Goal: Task Accomplishment & Management: Use online tool/utility

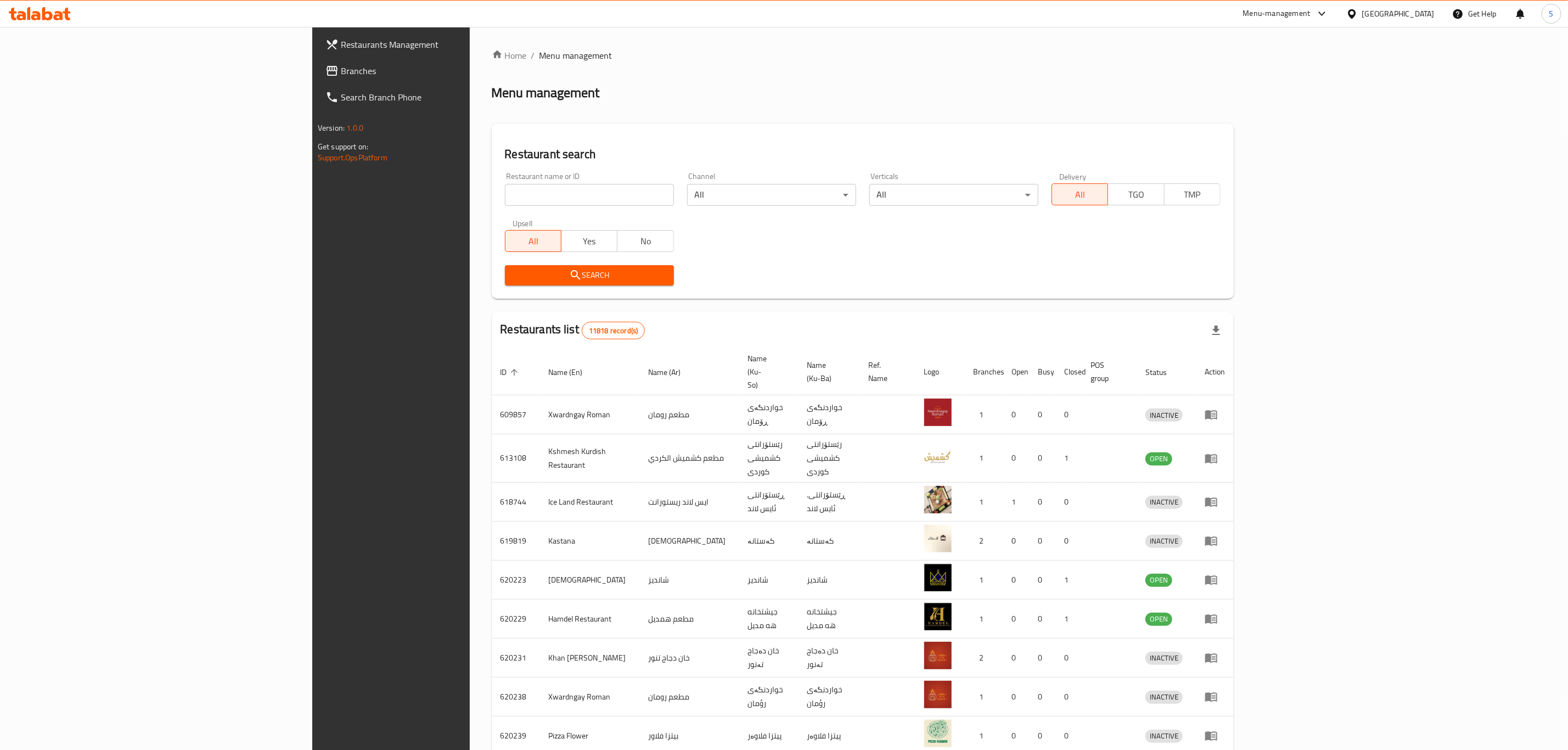
click at [492, 191] on div "Home / Menu management Menu management Restaurant search Restaurant name or ID …" at bounding box center [862, 440] width 742 height 783
click at [505, 191] on input "search" at bounding box center [589, 195] width 169 height 22
click at [505, 195] on input "search" at bounding box center [589, 195] width 169 height 22
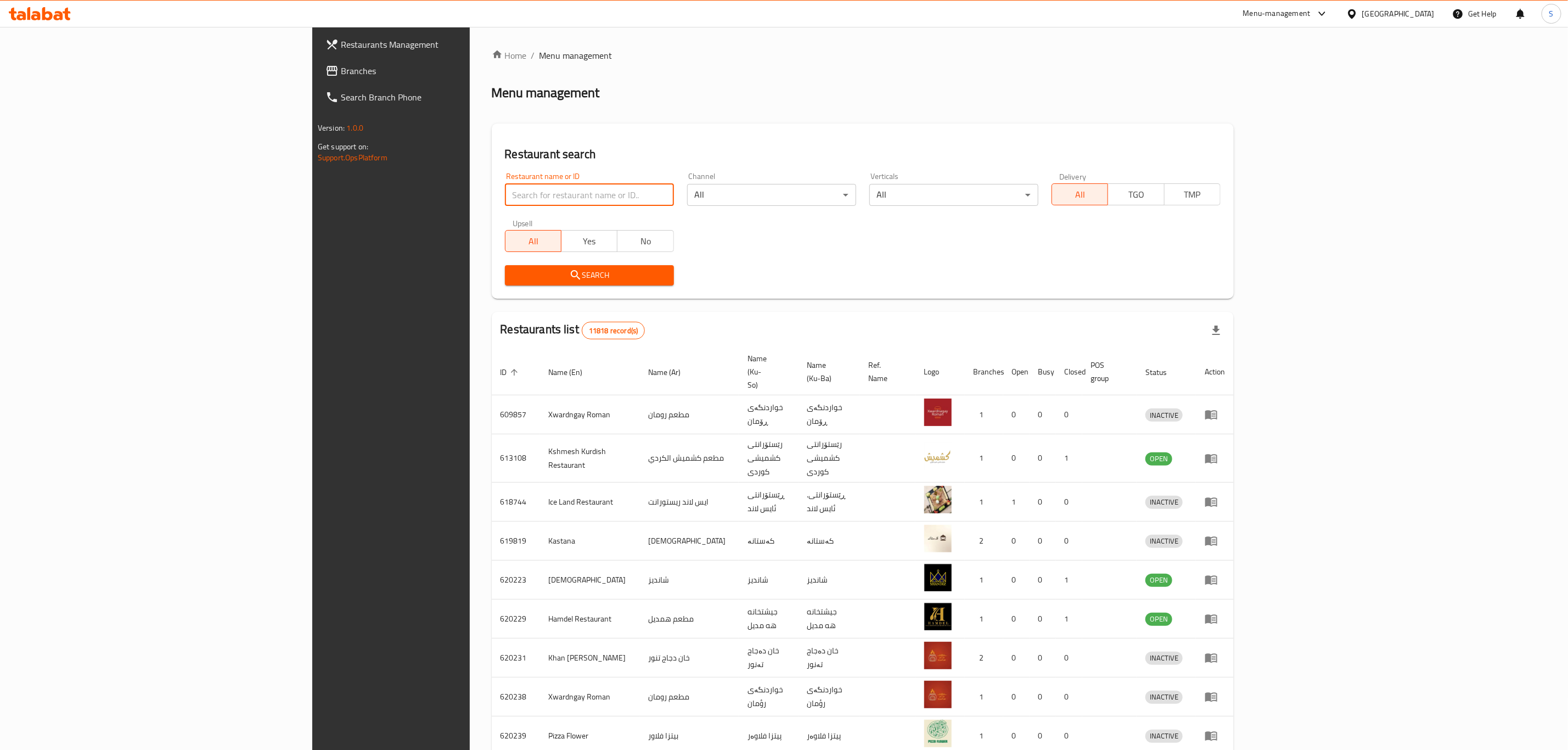
click at [505, 195] on input "search" at bounding box center [589, 195] width 169 height 22
type input "naranj"
click button "Search" at bounding box center [589, 275] width 169 height 20
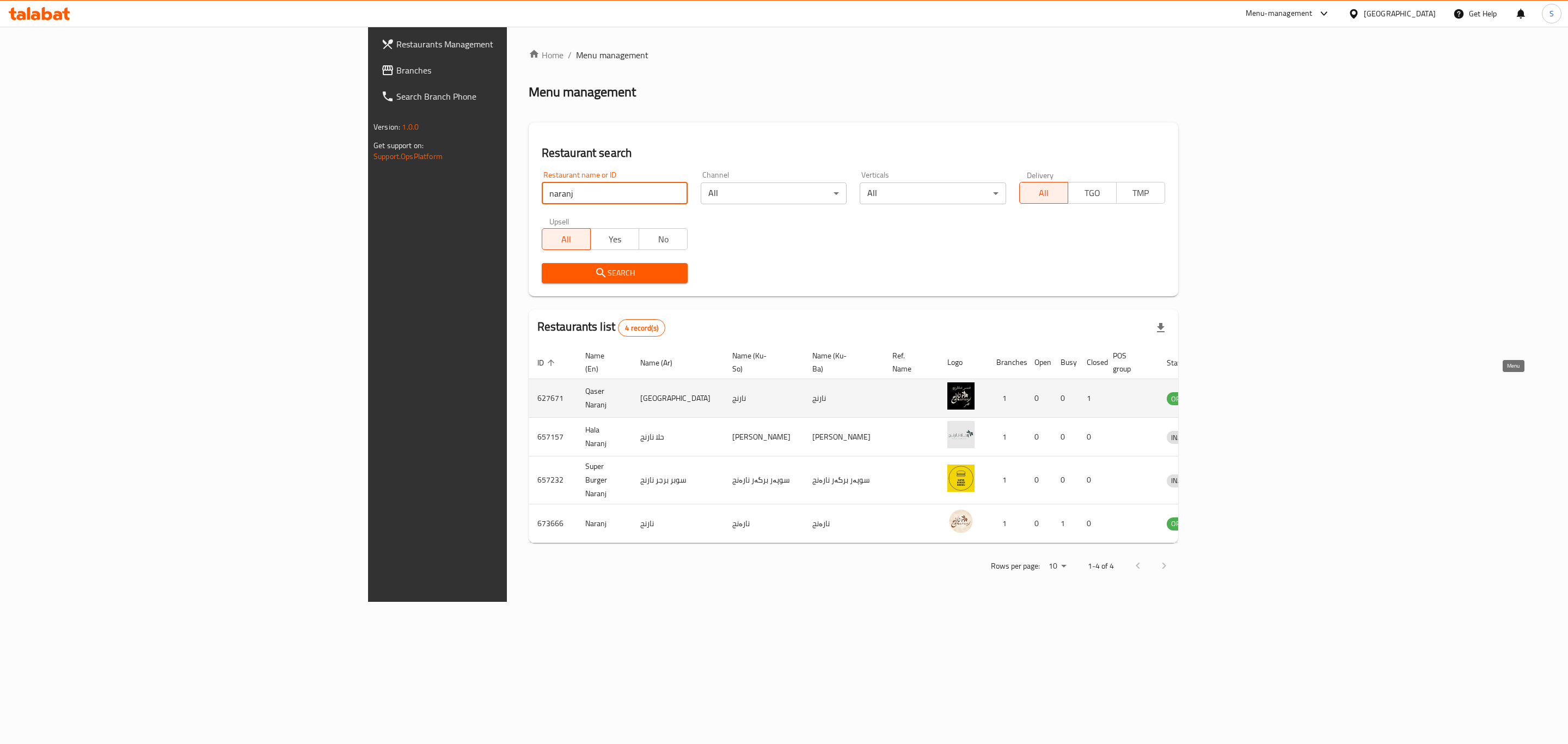
click at [1238, 395] on icon "enhanced table" at bounding box center [1232, 399] width 12 height 9
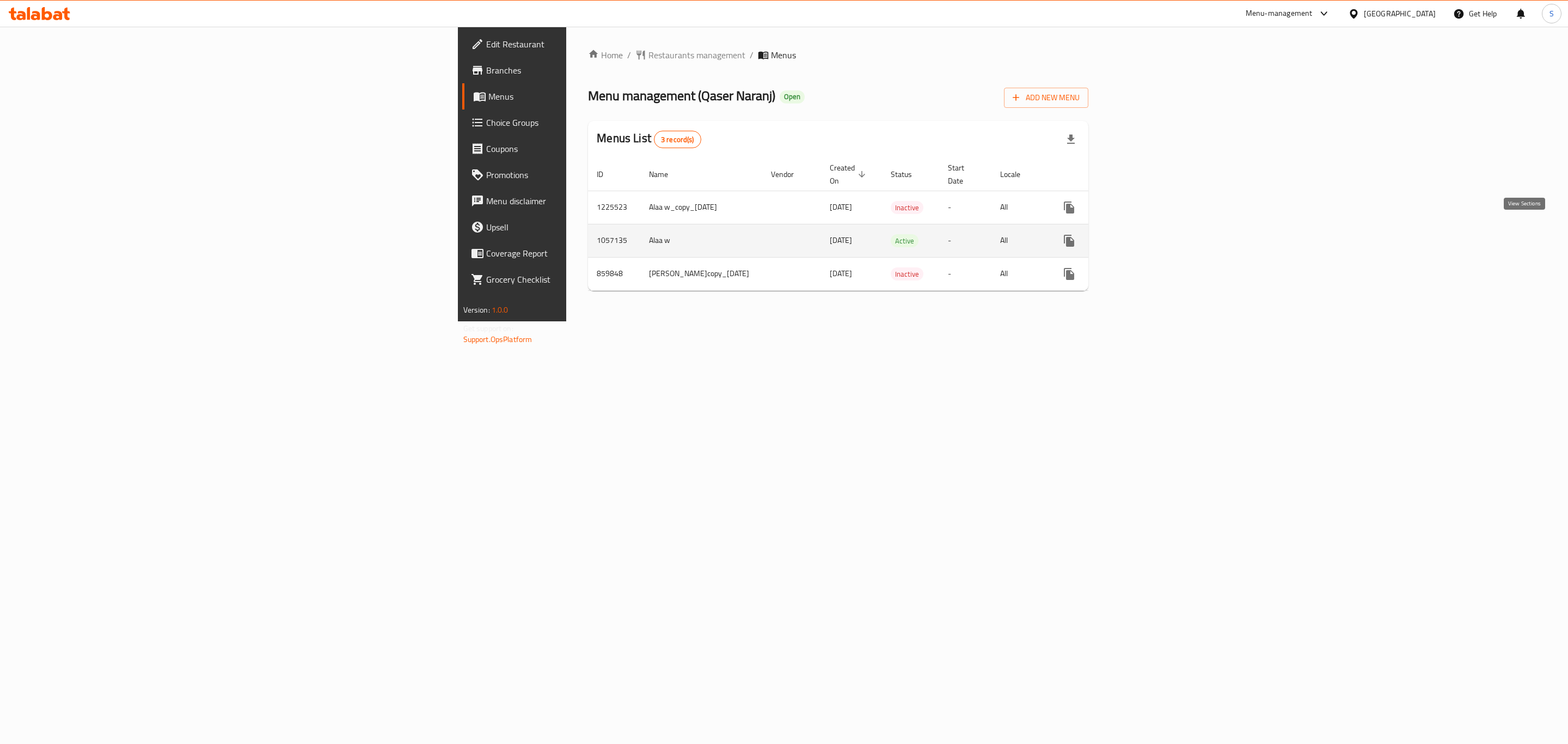
click at [1161, 237] on link "enhanced table" at bounding box center [1147, 240] width 26 height 26
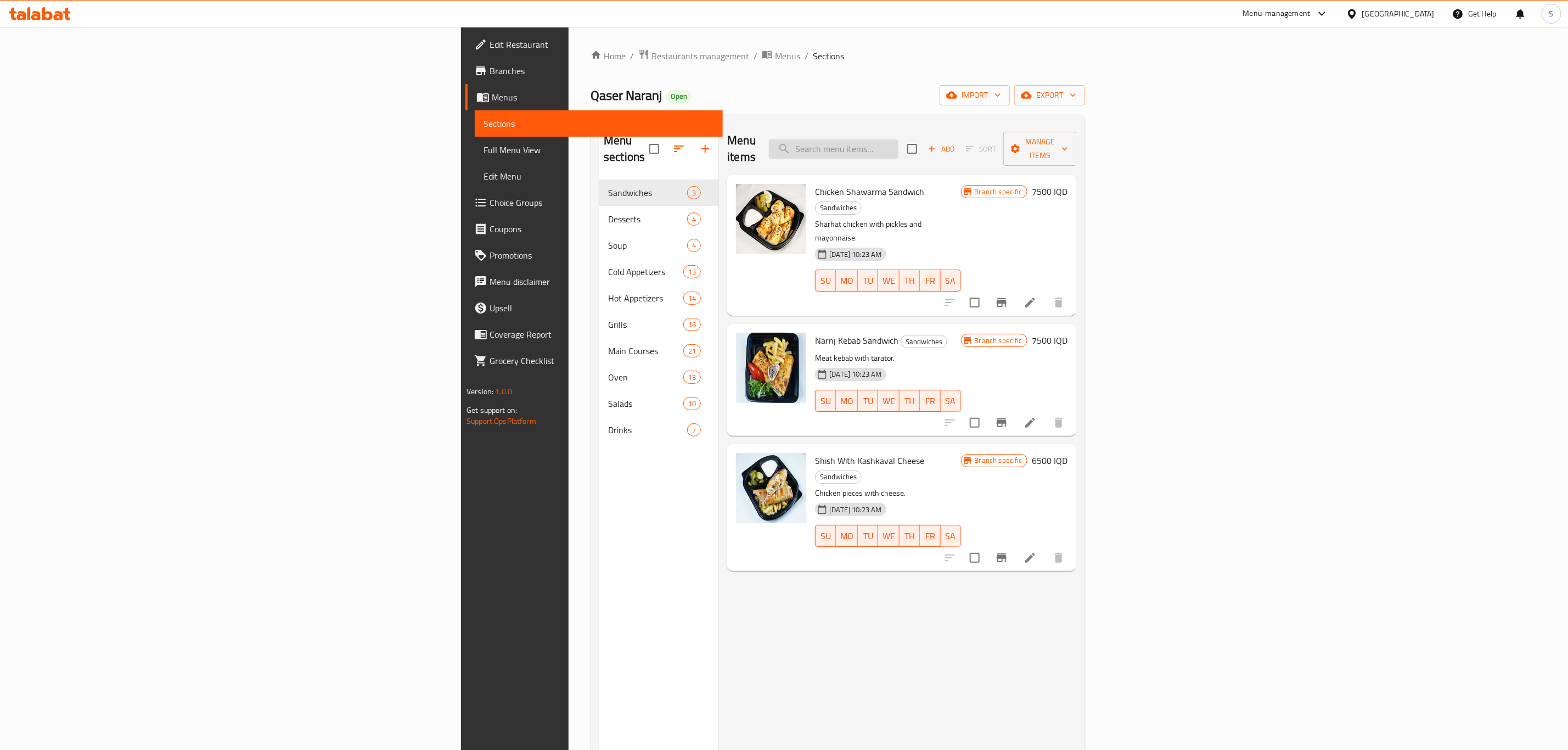
click at [898, 150] on input "search" at bounding box center [833, 149] width 129 height 19
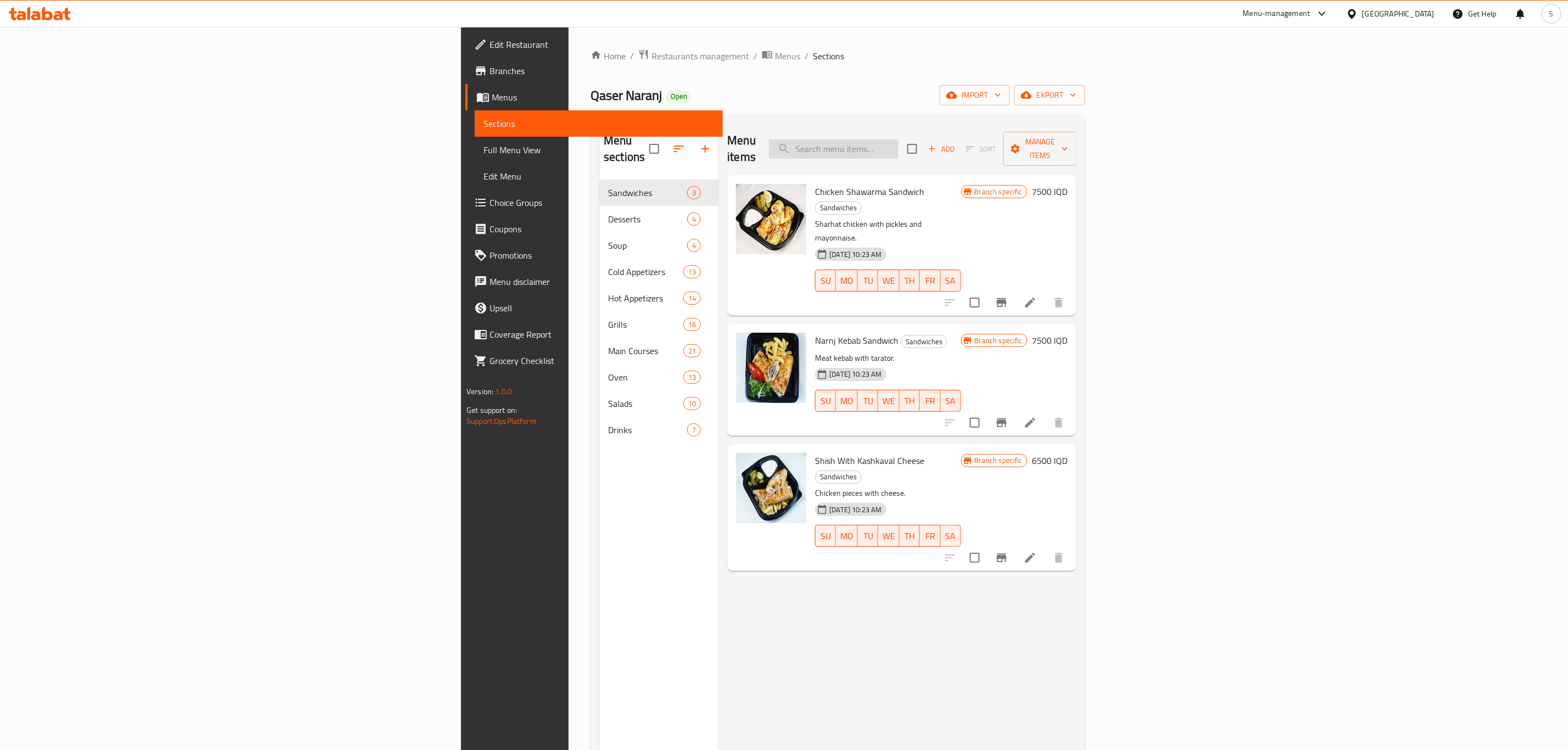
click at [898, 150] on input "search" at bounding box center [833, 149] width 129 height 19
click at [898, 141] on input "search" at bounding box center [833, 149] width 129 height 19
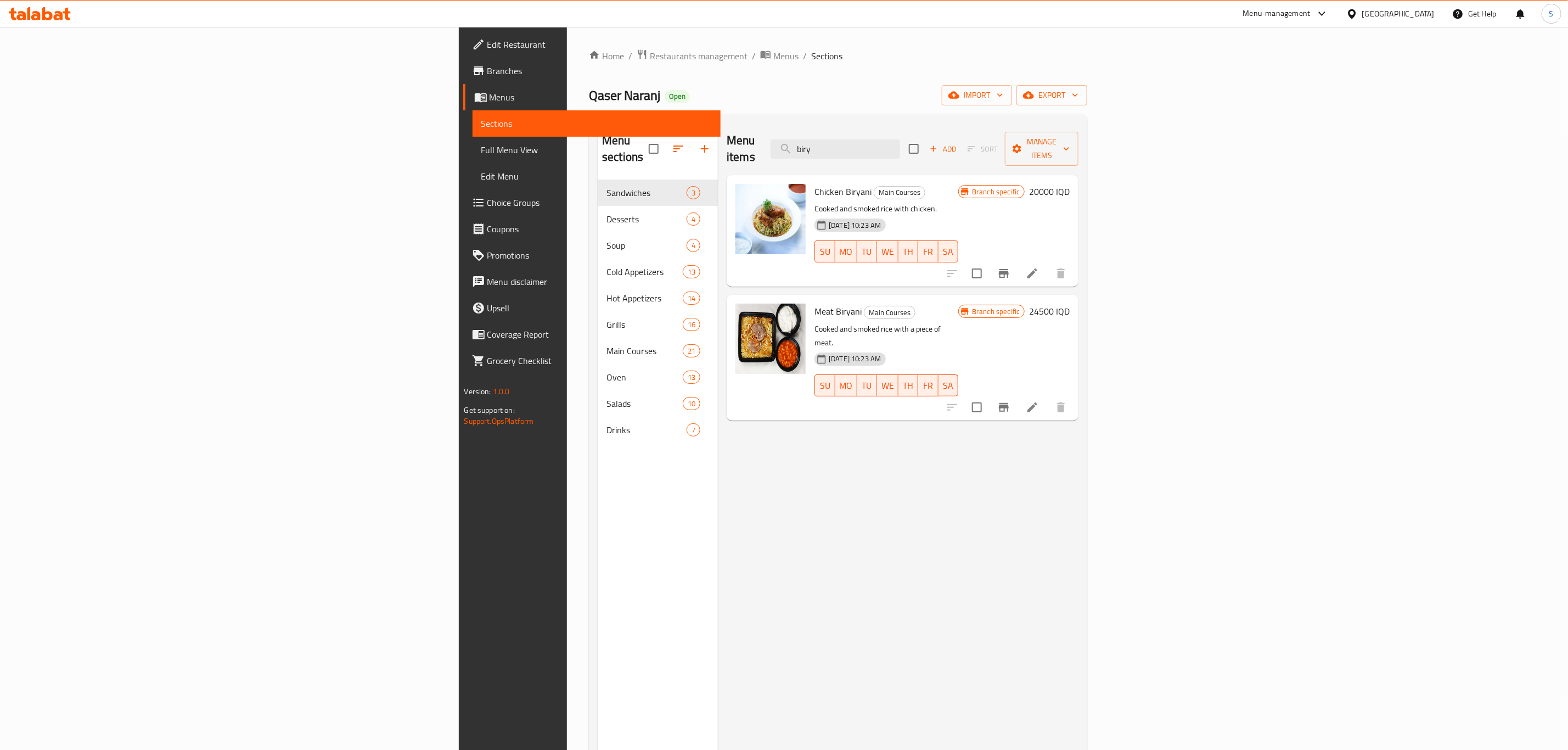
drag, startPoint x: 1018, startPoint y: 150, endPoint x: 917, endPoint y: 152, distance: 101.0
click at [917, 152] on div "Menu items biry Add Sort Manage items" at bounding box center [902, 149] width 352 height 52
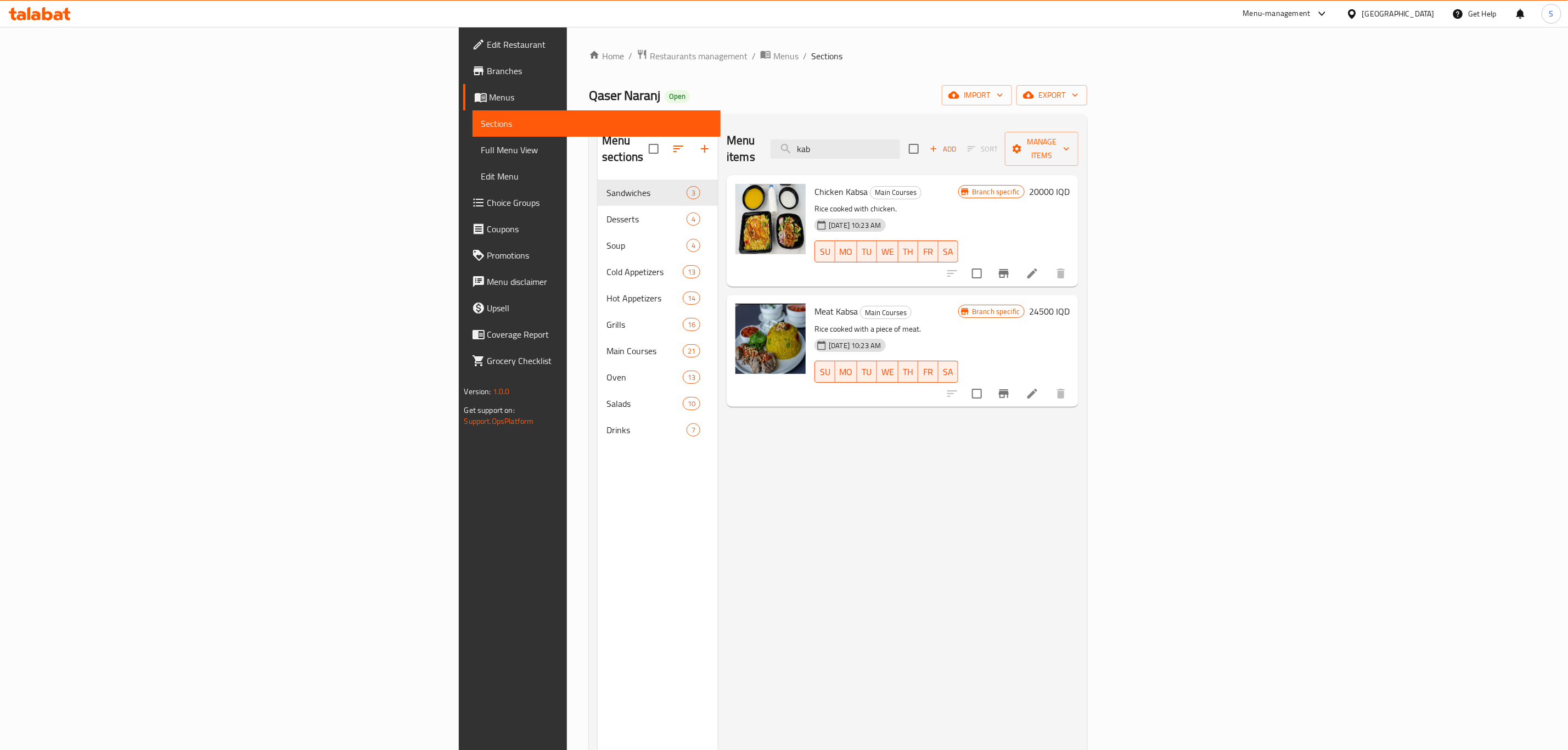
type input "kab"
